Goal: Transaction & Acquisition: Purchase product/service

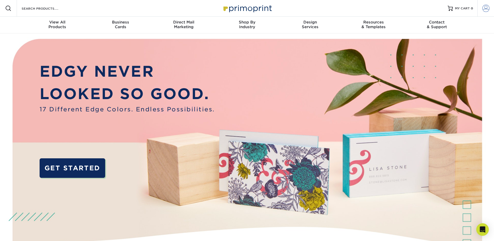
type input "janet@npuins.com"
click at [486, 9] on span at bounding box center [485, 8] width 7 height 7
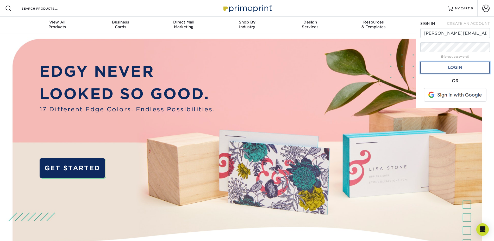
click at [455, 70] on link "Login" at bounding box center [455, 67] width 70 height 12
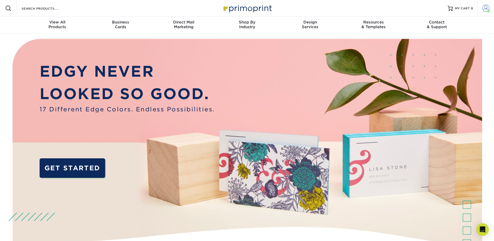
click at [487, 9] on span at bounding box center [485, 8] width 7 height 7
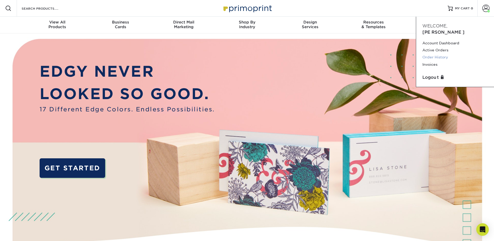
click at [441, 54] on link "Order History" at bounding box center [454, 57] width 65 height 7
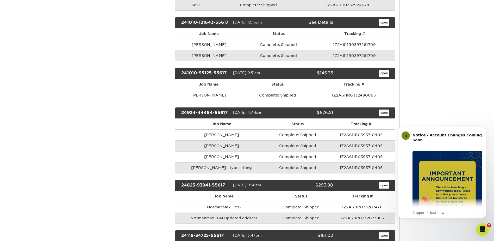
scroll to position [365, 0]
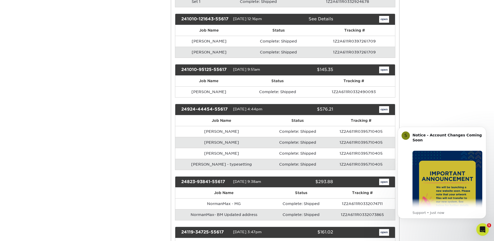
click at [225, 142] on td "Evan Bull" at bounding box center [221, 142] width 93 height 11
click at [383, 109] on link "open" at bounding box center [384, 109] width 10 height 7
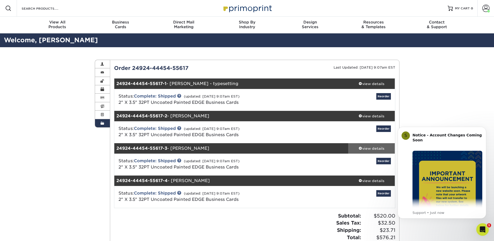
click at [370, 148] on div "view details" at bounding box center [371, 148] width 47 height 5
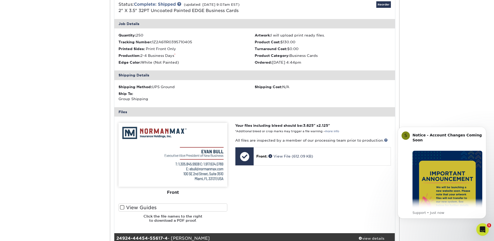
scroll to position [182, 0]
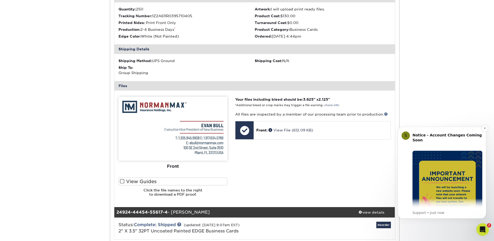
click at [444, 212] on p "Support • Just now" at bounding box center [447, 212] width 70 height 5
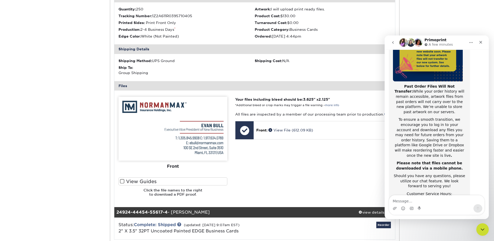
scroll to position [83, 0]
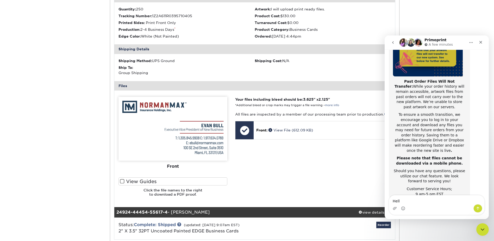
type textarea "Hello"
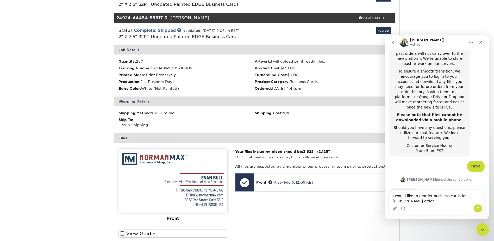
scroll to position [131, 0]
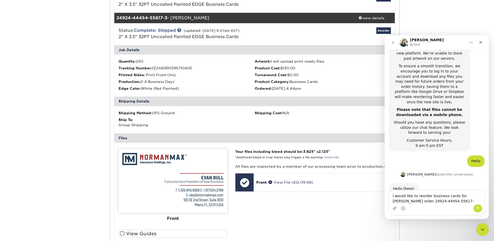
type textarea "I would like to reorder business cards for Evan Bull order 24924-44454-55617-3"
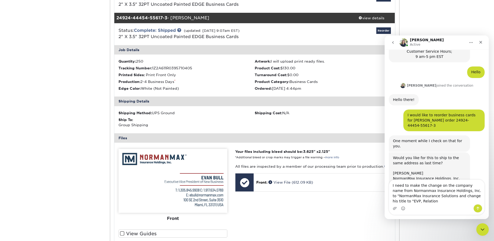
scroll to position [225, 0]
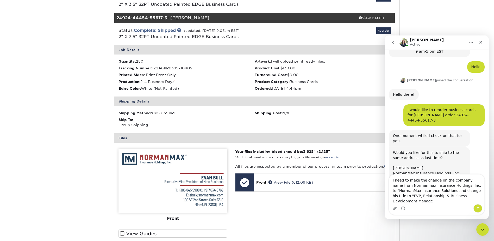
type textarea "I need to make the change on the company name from Normanmax Insurance Holdings…"
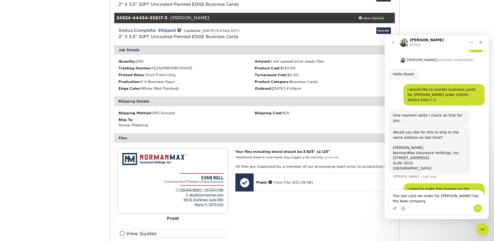
scroll to position [251, 0]
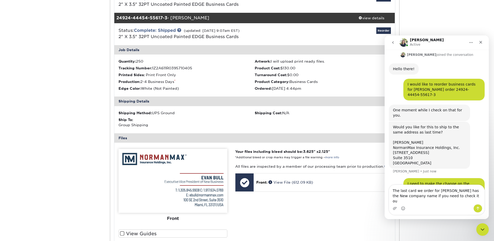
type textarea "The last card we order for Yong Li has the New company name if you need to chec…"
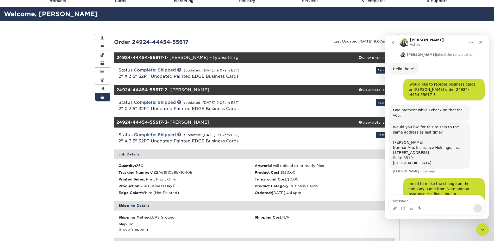
scroll to position [267, 0]
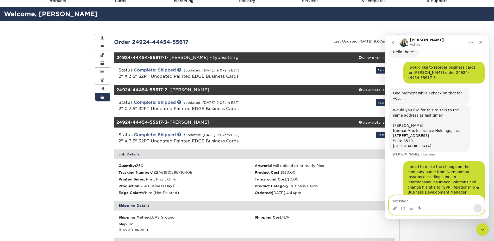
click at [420, 202] on textarea "Message…" at bounding box center [436, 199] width 95 height 9
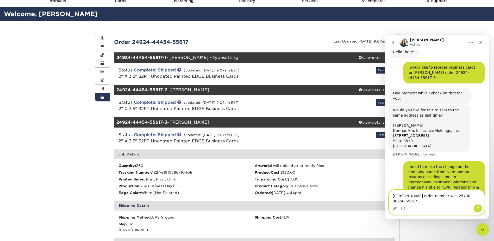
type textarea "Yong Li's order number was 25730-90668-55617-1"
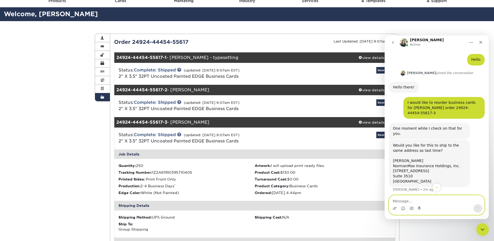
scroll to position [258, 0]
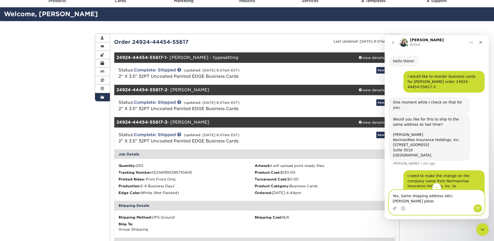
type textarea "Yes, Same shipping address attn: Frank Hurban please"
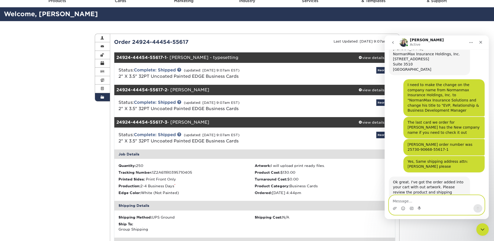
scroll to position [353, 0]
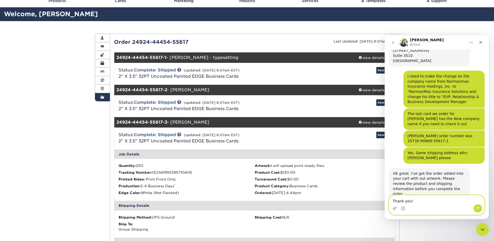
type textarea "Thank you!"
click at [475, 212] on div "Intercom messenger" at bounding box center [477, 208] width 9 height 8
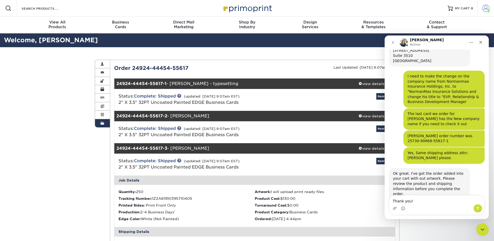
click at [487, 9] on span at bounding box center [485, 8] width 7 height 7
click at [463, 6] on span "MY CART" at bounding box center [462, 8] width 15 height 4
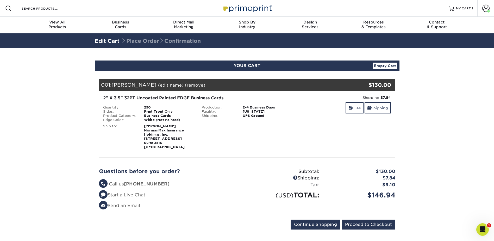
scroll to position [26, 0]
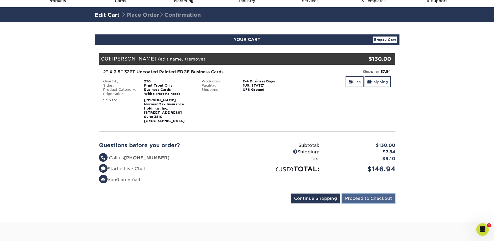
click at [361, 198] on input "Proceed to Checkout" at bounding box center [369, 198] width 54 height 10
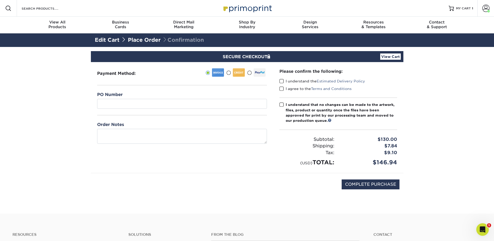
click at [281, 81] on span at bounding box center [281, 81] width 4 height 5
click at [0, 0] on input "I understand the Estimated Delivery Policy" at bounding box center [0, 0] width 0 height 0
click at [282, 88] on span at bounding box center [281, 88] width 4 height 5
click at [0, 0] on input "I agree to the Terms and Conditions" at bounding box center [0, 0] width 0 height 0
click at [282, 104] on span at bounding box center [281, 104] width 4 height 5
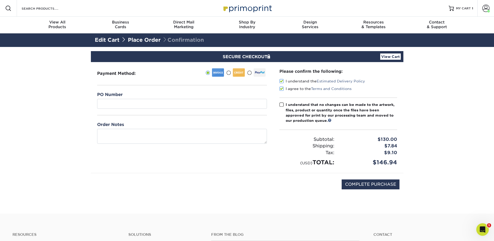
click at [0, 0] on input "I understand that no changes can be made to the artwork, files, product or quan…" at bounding box center [0, 0] width 0 height 0
click at [235, 72] on div at bounding box center [239, 72] width 12 height 8
click at [0, 0] on input "radio" at bounding box center [0, 0] width 0 height 0
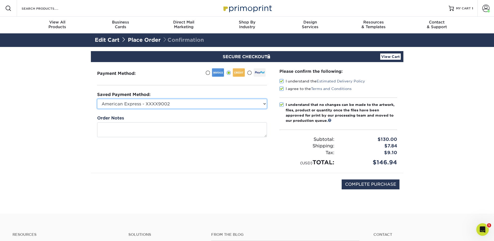
click at [177, 104] on select "American Express - XXXX9002 Visa - XXXX3316 American Express - XXXX9002 Visa - …" at bounding box center [182, 104] width 170 height 10
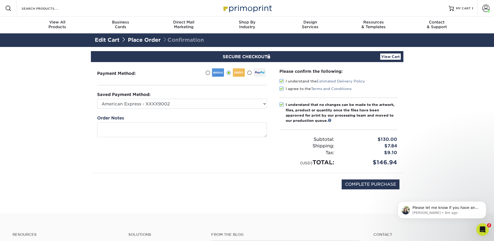
click at [178, 109] on div "Payment Method:" at bounding box center [182, 117] width 182 height 111
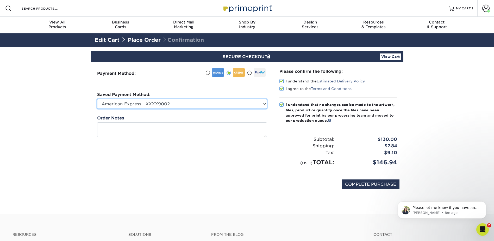
click at [183, 105] on select "American Express - XXXX9002 Visa - XXXX3316 American Express - XXXX9002 Visa - …" at bounding box center [182, 104] width 170 height 10
click at [97, 99] on select "American Express - XXXX9002 Visa - XXXX3316 American Express - XXXX9002 Visa - …" at bounding box center [182, 104] width 170 height 10
click at [184, 105] on select "American Express - XXXX9002 Visa - XXXX3316 American Express - XXXX9002 Visa - …" at bounding box center [182, 104] width 170 height 10
click at [97, 99] on select "American Express - XXXX9002 Visa - XXXX3316 American Express - XXXX9002 Visa - …" at bounding box center [182, 104] width 170 height 10
click at [191, 102] on select "American Express - XXXX9002 Visa - XXXX3316 American Express - XXXX9002 Visa - …" at bounding box center [182, 104] width 170 height 10
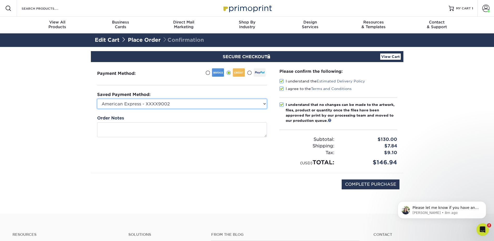
select select "52293"
click at [97, 99] on select "American Express - XXXX9002 Visa - XXXX3316 American Express - XXXX9002 Visa - …" at bounding box center [182, 104] width 170 height 10
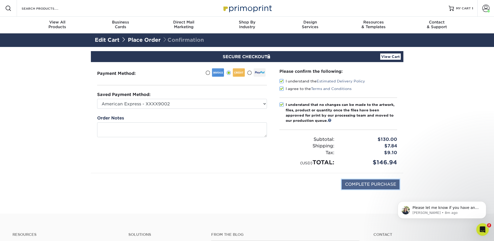
click at [361, 188] on input "COMPLETE PURCHASE" at bounding box center [371, 184] width 58 height 10
type input "PROCESSING, PLEASE WAIT..."
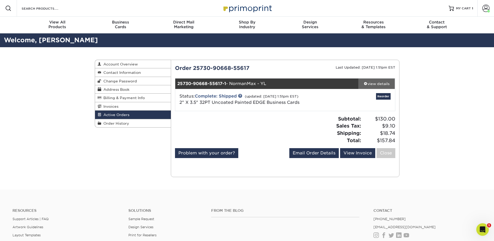
click at [243, 82] on div "view details" at bounding box center [376, 83] width 37 height 5
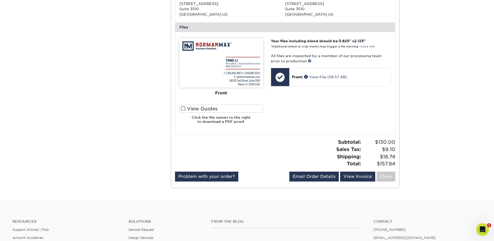
scroll to position [208, 0]
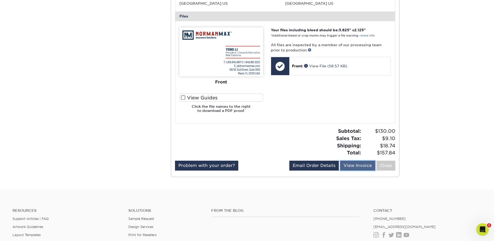
click at [243, 104] on link "View Invoice" at bounding box center [357, 165] width 35 height 10
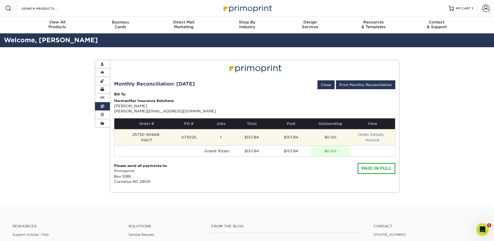
click at [243, 104] on td "Order Details Invoice" at bounding box center [372, 137] width 45 height 16
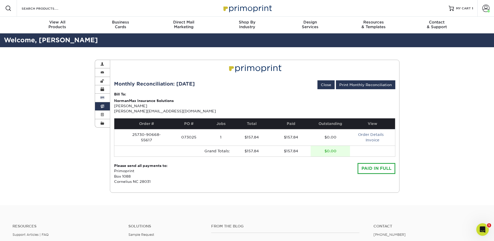
click at [102, 100] on link "Billing & Payment Info" at bounding box center [102, 97] width 15 height 8
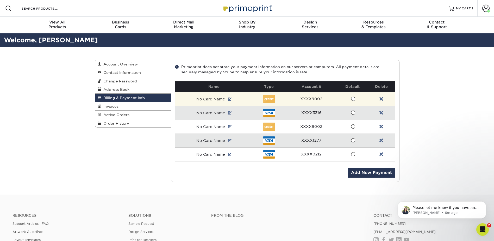
click at [243, 99] on span at bounding box center [353, 98] width 4 height 5
click at [0, 0] on input "radio" at bounding box center [0, 0] width 0 height 0
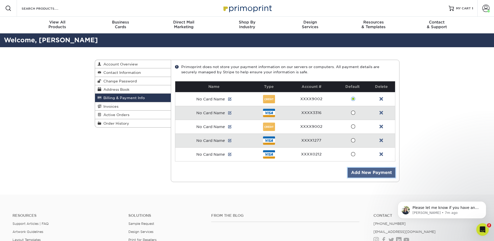
click at [243, 104] on link "Add New Payment" at bounding box center [372, 172] width 48 height 10
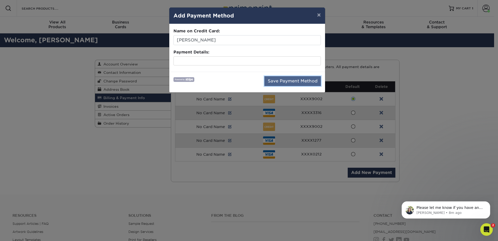
click at [243, 82] on button "Save Payment Method" at bounding box center [292, 81] width 57 height 10
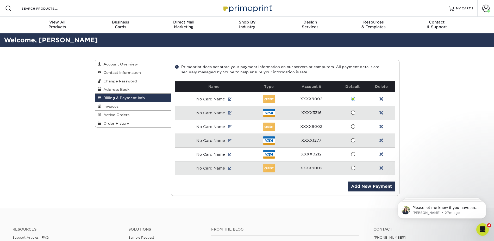
click at [76, 133] on div "Billing & Payment Info Account Overview Contact Information Change Password Add…" at bounding box center [247, 127] width 494 height 161
drag, startPoint x: 113, startPoint y: 171, endPoint x: 124, endPoint y: 137, distance: 35.5
click at [116, 160] on div "Billing & Payment Info Account Overview Contact Information Change Password Add…" at bounding box center [247, 127] width 312 height 161
